Goal: Answer question/provide support: Share knowledge or assist other users

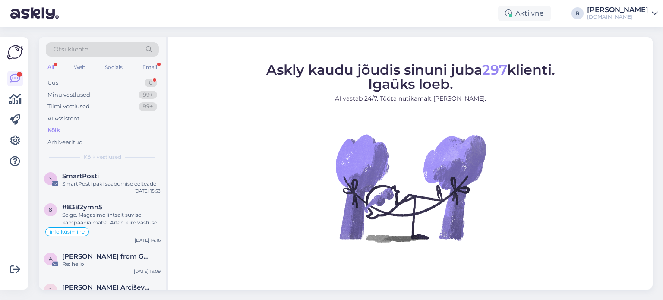
scroll to position [389, 0]
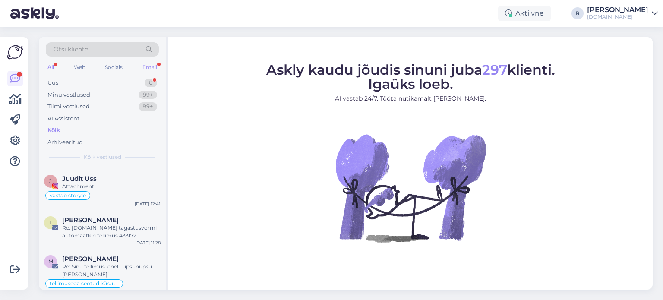
click at [153, 63] on div "Email" at bounding box center [150, 67] width 18 height 11
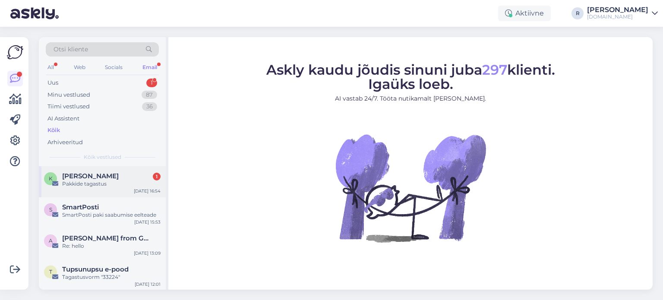
click at [97, 173] on span "[PERSON_NAME]" at bounding box center [90, 176] width 57 height 8
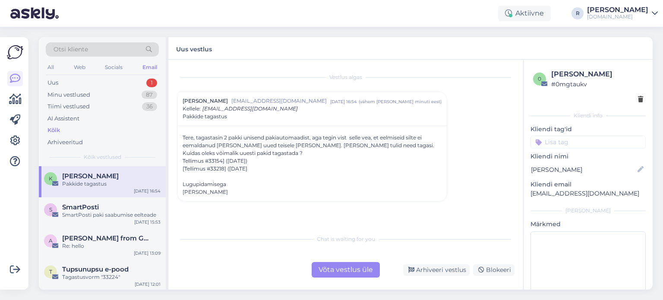
drag, startPoint x: 279, startPoint y: 165, endPoint x: 178, endPoint y: 137, distance: 105.3
click at [178, 137] on div "Tere, tagastasin 2 pakki unisend pakiautomaadist, aga tegin vist selle vea, et …" at bounding box center [313, 164] width 270 height 76
copy div "Tere, tagastasin 2 pakki unisend pakiautomaadist, aga tegin vist selle vea, et …"
click at [333, 276] on div "Võta vestlus üle" at bounding box center [346, 270] width 68 height 16
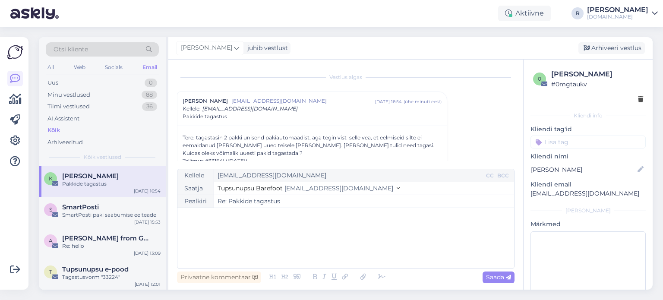
scroll to position [23, 0]
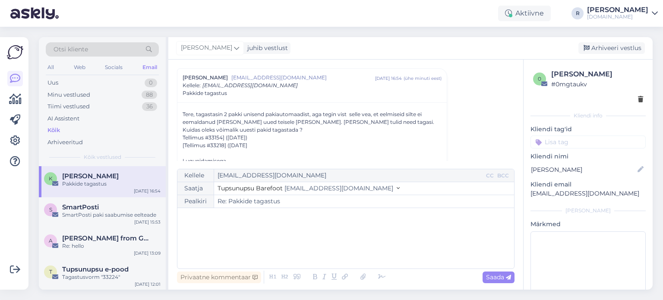
click at [246, 225] on div "﻿" at bounding box center [346, 239] width 328 height 52
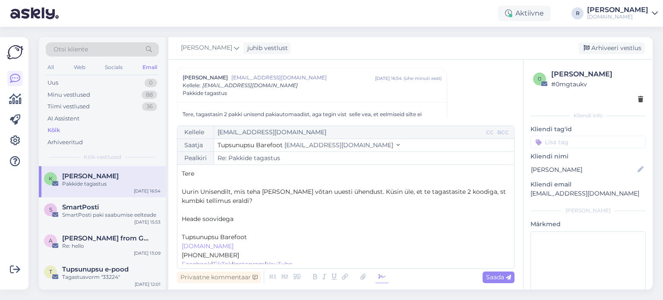
click at [377, 282] on icon at bounding box center [382, 277] width 13 height 12
click at [202, 223] on p "Heade soovidega" at bounding box center [346, 219] width 328 height 9
click at [193, 228] on p "﻿" at bounding box center [346, 228] width 328 height 9
click at [501, 274] on span "Saada" at bounding box center [498, 277] width 25 height 8
type input "Re: Re: Pakkide tagastus"
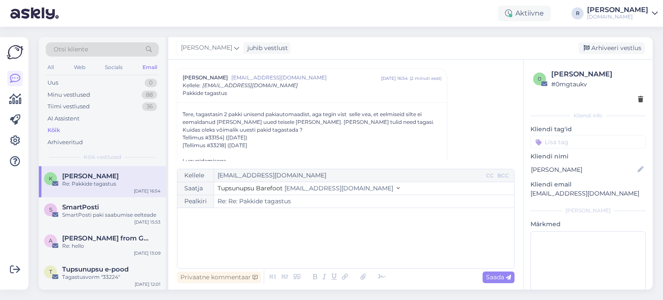
scroll to position [143, 0]
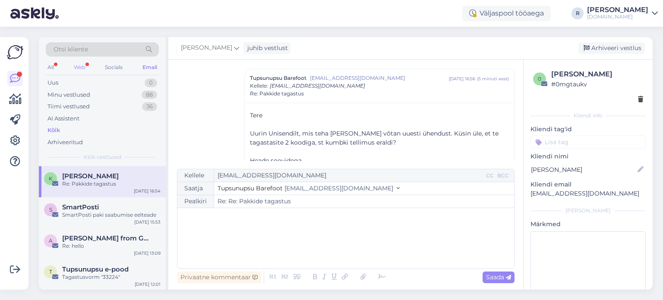
click at [83, 67] on div "Web" at bounding box center [79, 67] width 15 height 11
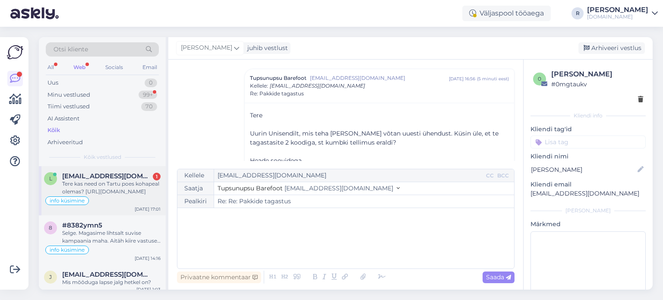
click at [102, 186] on div "Tere kas need on Tartu poes kohapeal olemas? [URL][DOMAIN_NAME]" at bounding box center [111, 188] width 98 height 16
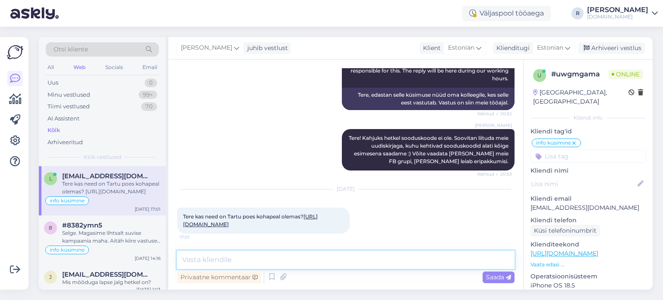
click at [235, 260] on textarea at bounding box center [346, 260] width 338 height 18
click at [259, 223] on link "[URL][DOMAIN_NAME]" at bounding box center [250, 220] width 135 height 14
drag, startPoint x: 276, startPoint y: 259, endPoint x: 201, endPoint y: 265, distance: 74.9
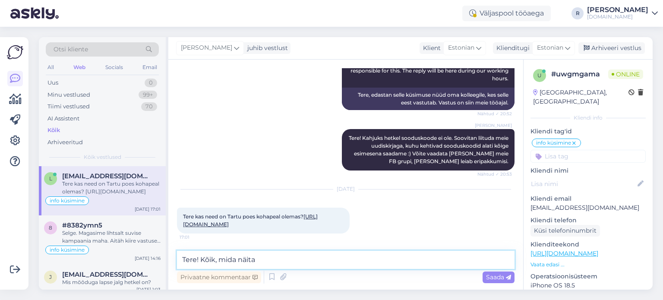
click at [201, 265] on textarea "Tere! Kõik, mida näita" at bounding box center [346, 260] width 338 height 18
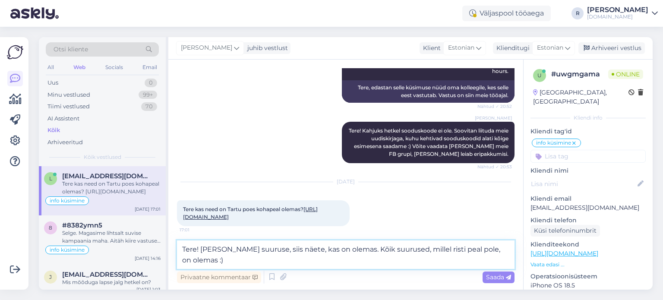
type textarea "Tere! [PERSON_NAME] suuruse, siis näete, kas on olemas. Kõik suurused, millel r…"
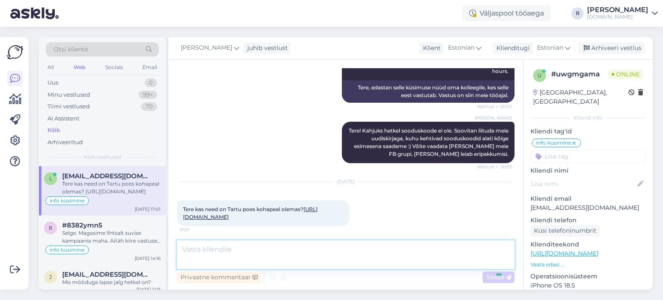
scroll to position [164, 0]
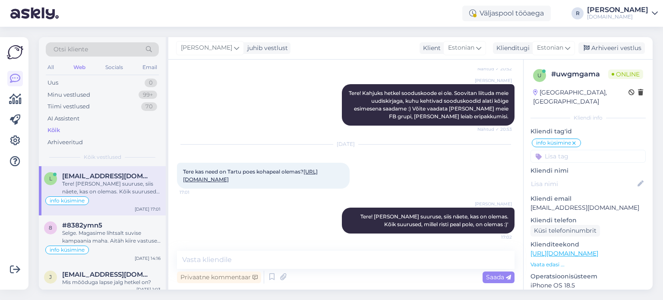
click at [565, 150] on input at bounding box center [588, 156] width 115 height 13
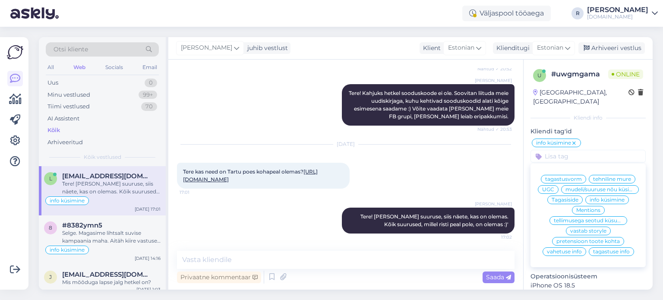
click at [277, 114] on div "[PERSON_NAME] Tere! Kahjuks hetkel sooduskoode ei ole. Soovitan liituda meie uu…" at bounding box center [346, 105] width 338 height 60
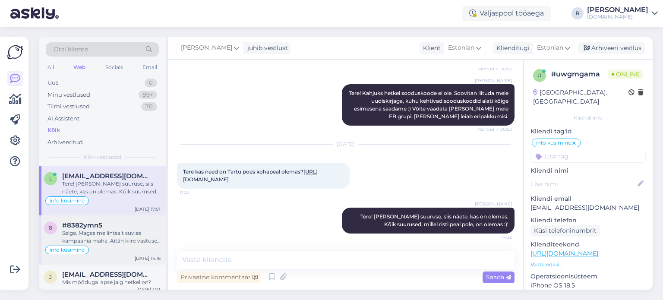
click at [95, 233] on div "Selge. Magasime lihtsalt suvise kampaania maha. Aitäh kiire vastuse eest" at bounding box center [111, 237] width 98 height 16
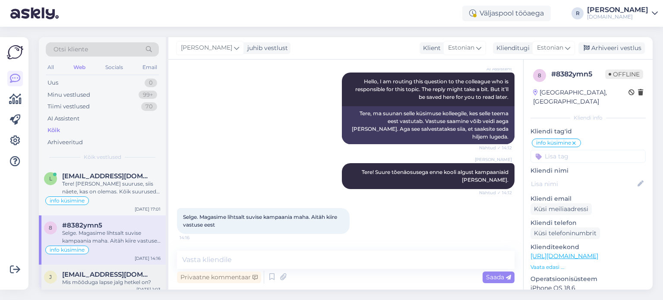
scroll to position [43, 0]
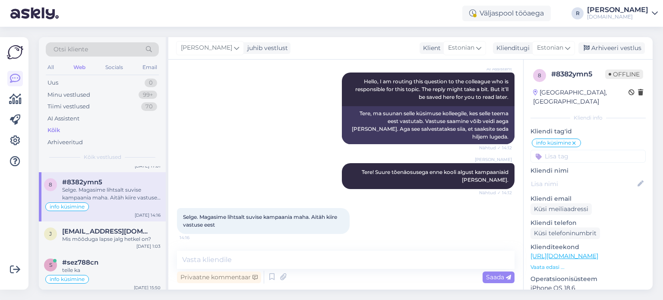
click at [56, 70] on div "All Web Socials Email" at bounding box center [102, 68] width 113 height 13
click at [51, 69] on div "All" at bounding box center [51, 67] width 10 height 11
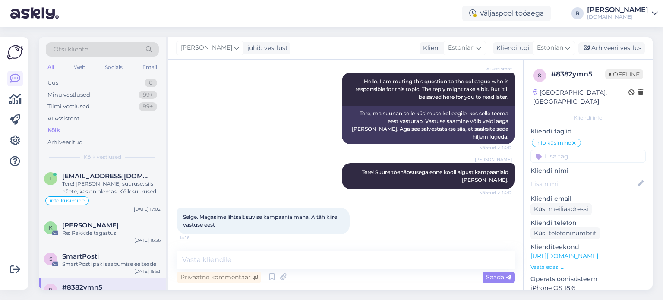
click at [55, 133] on div "Kõik" at bounding box center [54, 130] width 13 height 9
click at [103, 230] on div "Re: Pakkide tagastus" at bounding box center [111, 233] width 98 height 8
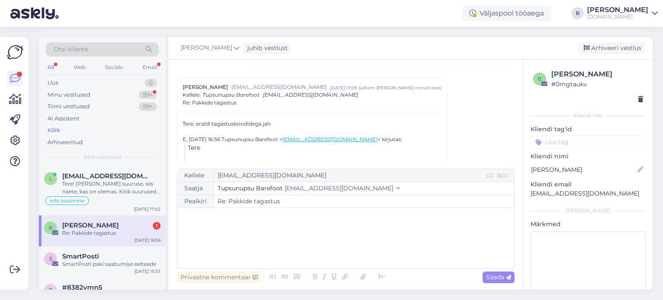
scroll to position [230, 0]
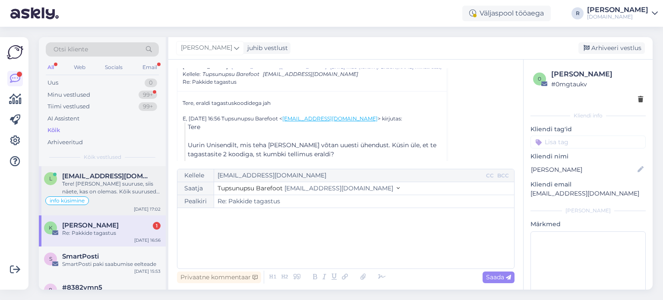
click at [113, 189] on div "Tere! [PERSON_NAME] suuruse, siis näete, kas on olemas. Kõik suurused, millel r…" at bounding box center [111, 188] width 98 height 16
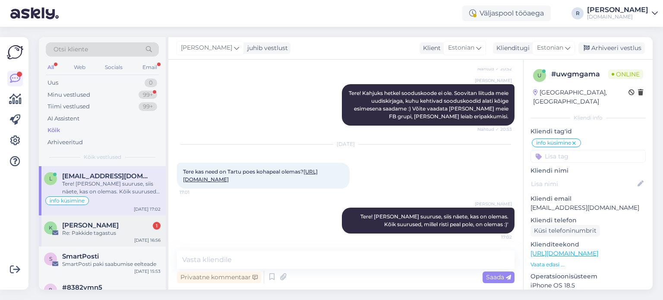
click at [110, 230] on div "Re: Pakkide tagastus" at bounding box center [111, 233] width 98 height 8
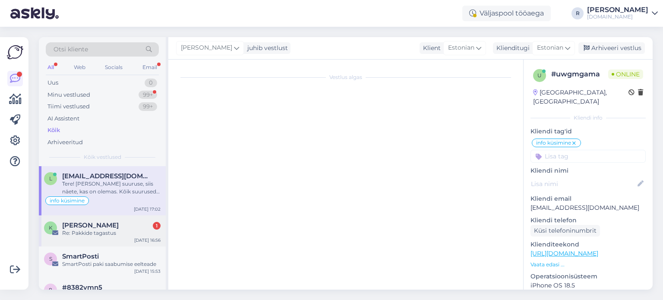
scroll to position [97, 0]
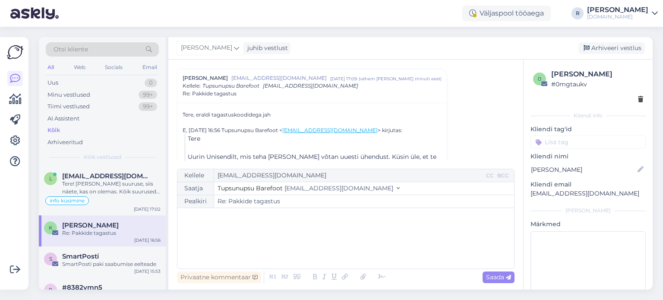
click at [574, 140] on input at bounding box center [588, 142] width 115 height 13
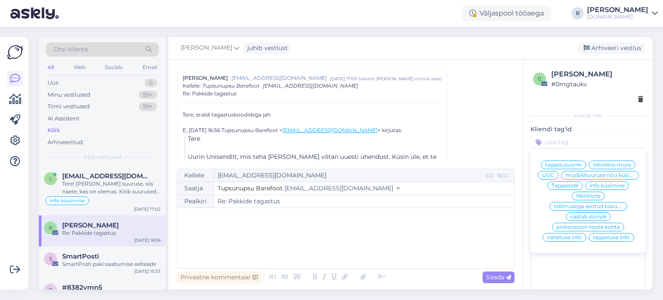
click at [609, 240] on span "tagastuse info" at bounding box center [611, 237] width 37 height 5
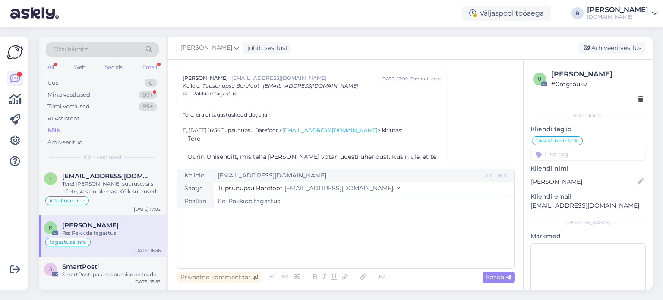
click at [155, 65] on div "Email" at bounding box center [150, 67] width 18 height 11
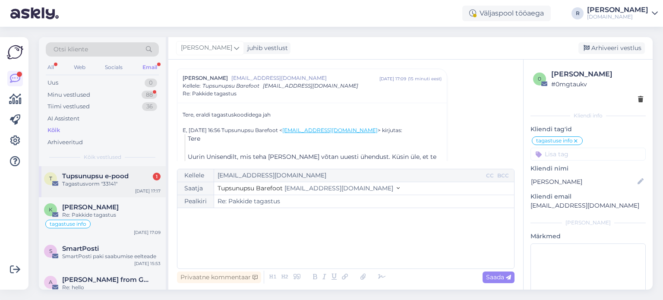
click at [80, 178] on span "Tupsunupsu e-pood" at bounding box center [95, 176] width 67 height 8
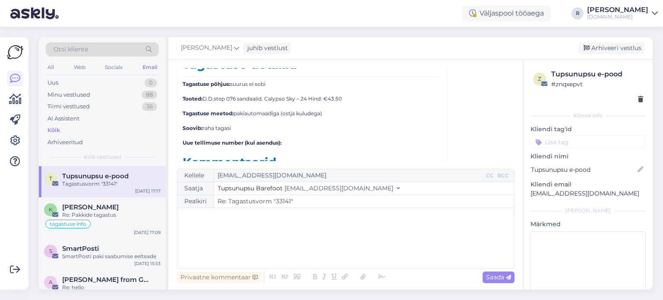
scroll to position [3918, 0]
